Goal: Information Seeking & Learning: Learn about a topic

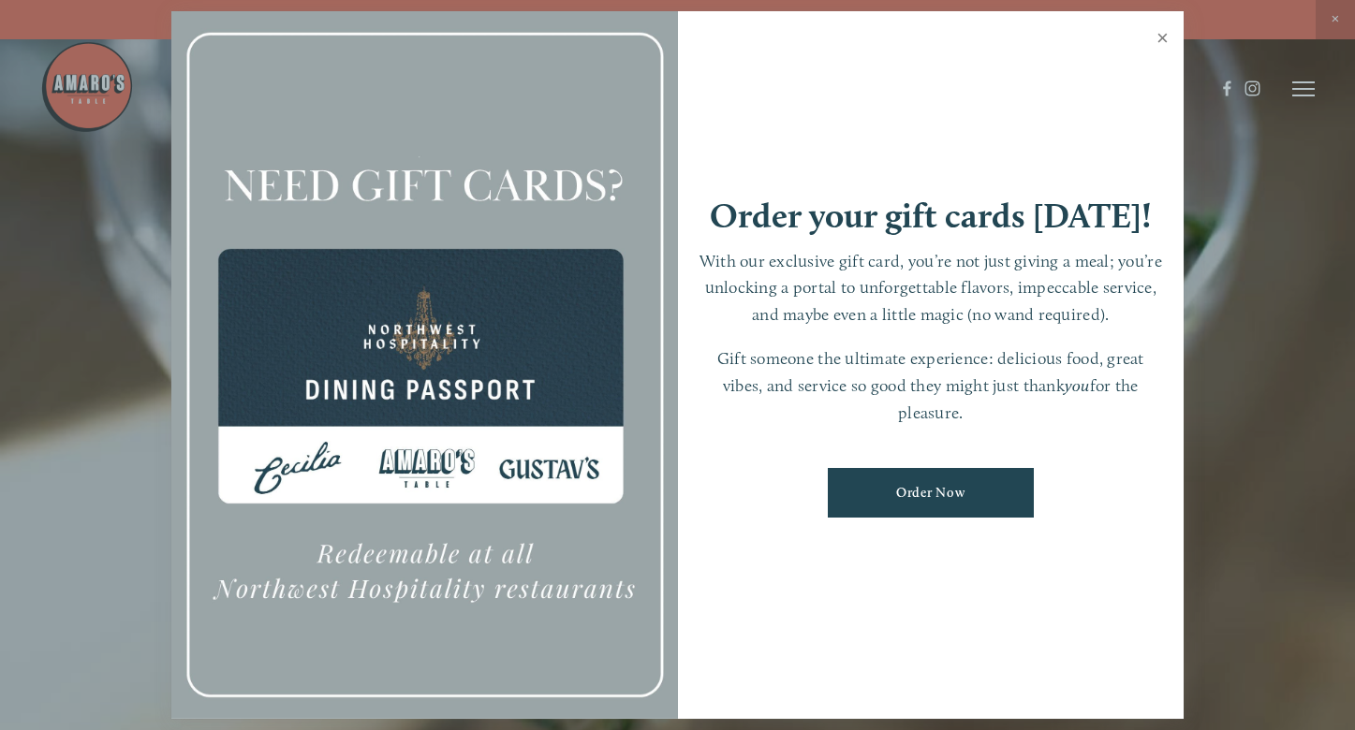
click at [1164, 40] on link "Close" at bounding box center [1162, 40] width 37 height 52
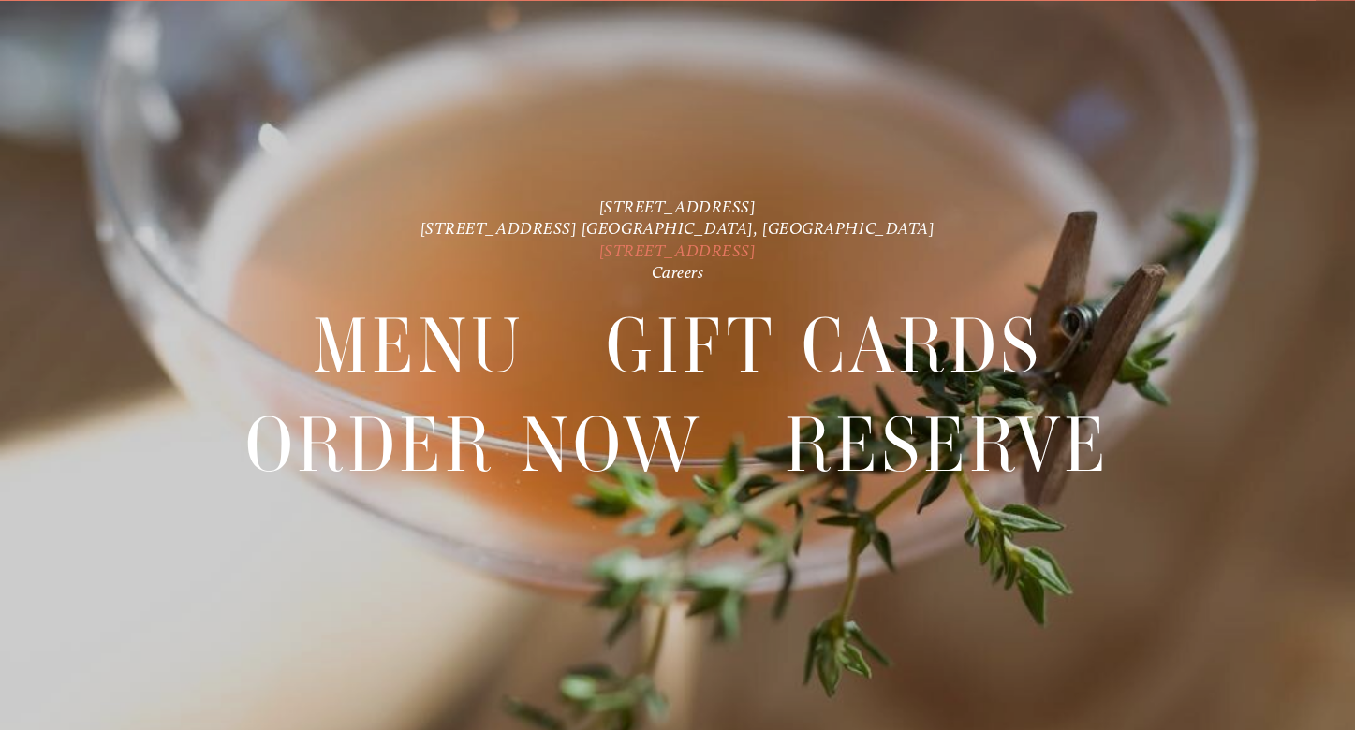
scroll to position [39, 0]
click at [735, 253] on link "[STREET_ADDRESS]" at bounding box center [677, 250] width 157 height 20
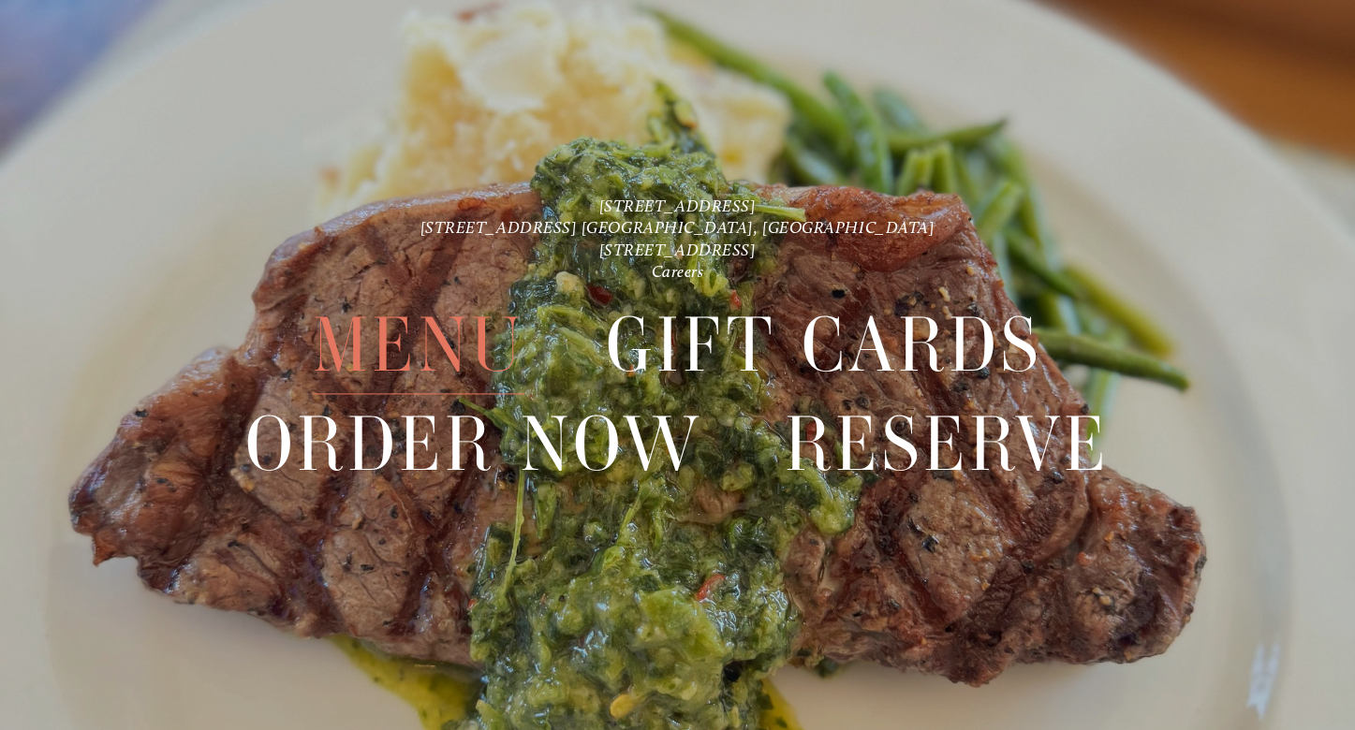
click at [451, 343] on span "Menu" at bounding box center [419, 346] width 212 height 98
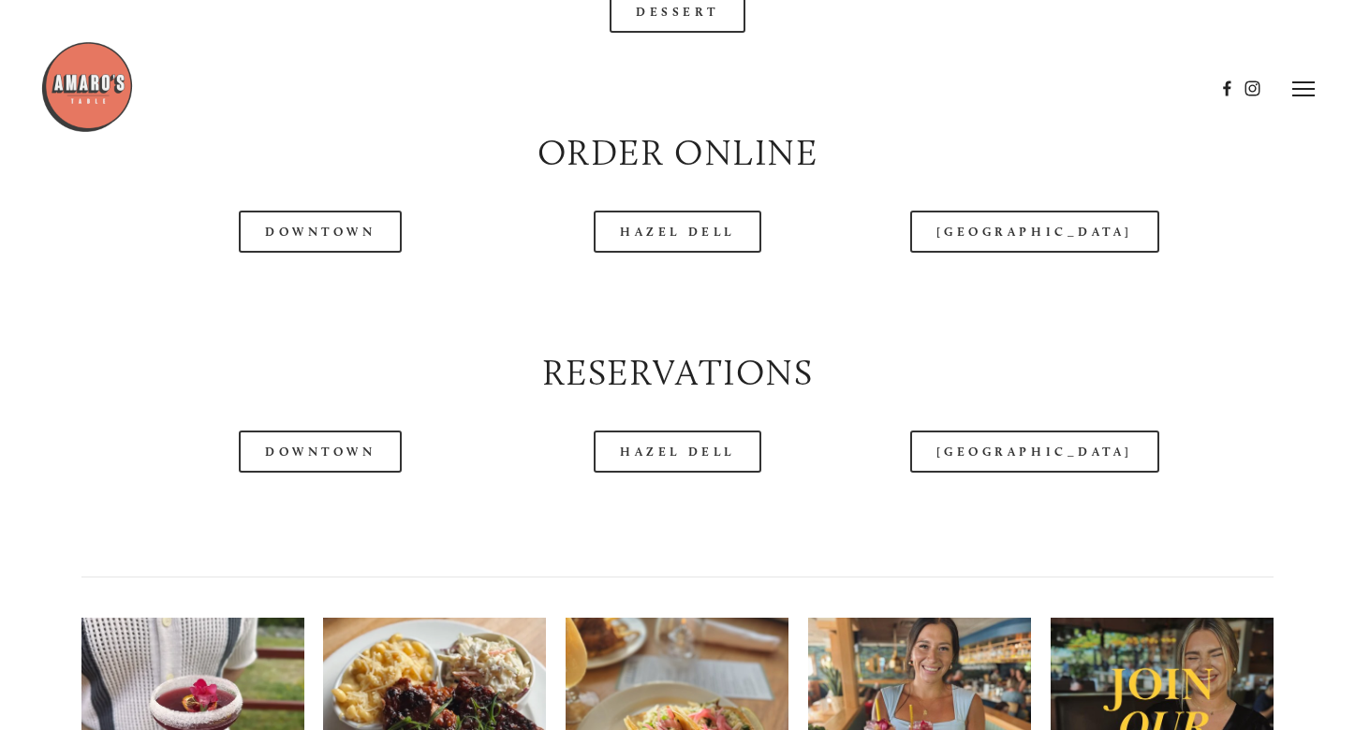
scroll to position [1696, 0]
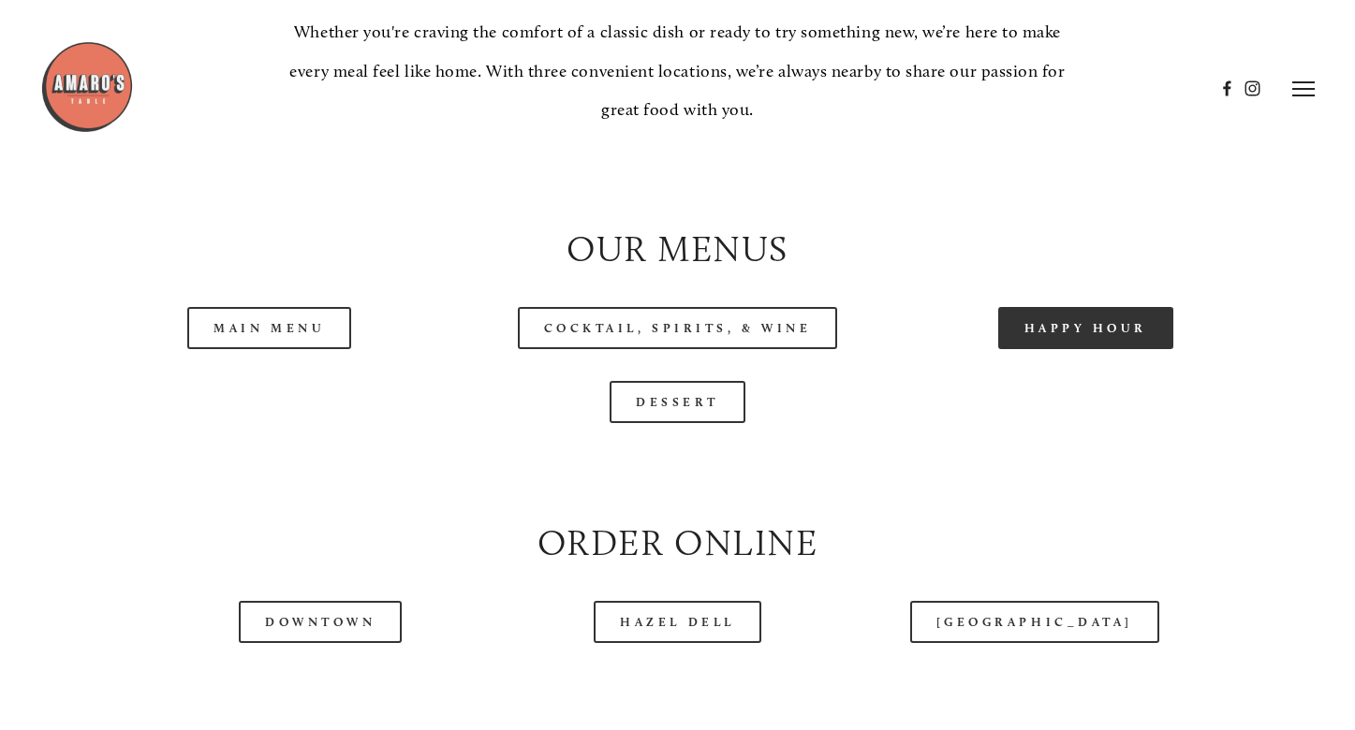
click at [1022, 349] on link "Happy Hour" at bounding box center [1086, 328] width 176 height 42
